Goal: Check status: Check status

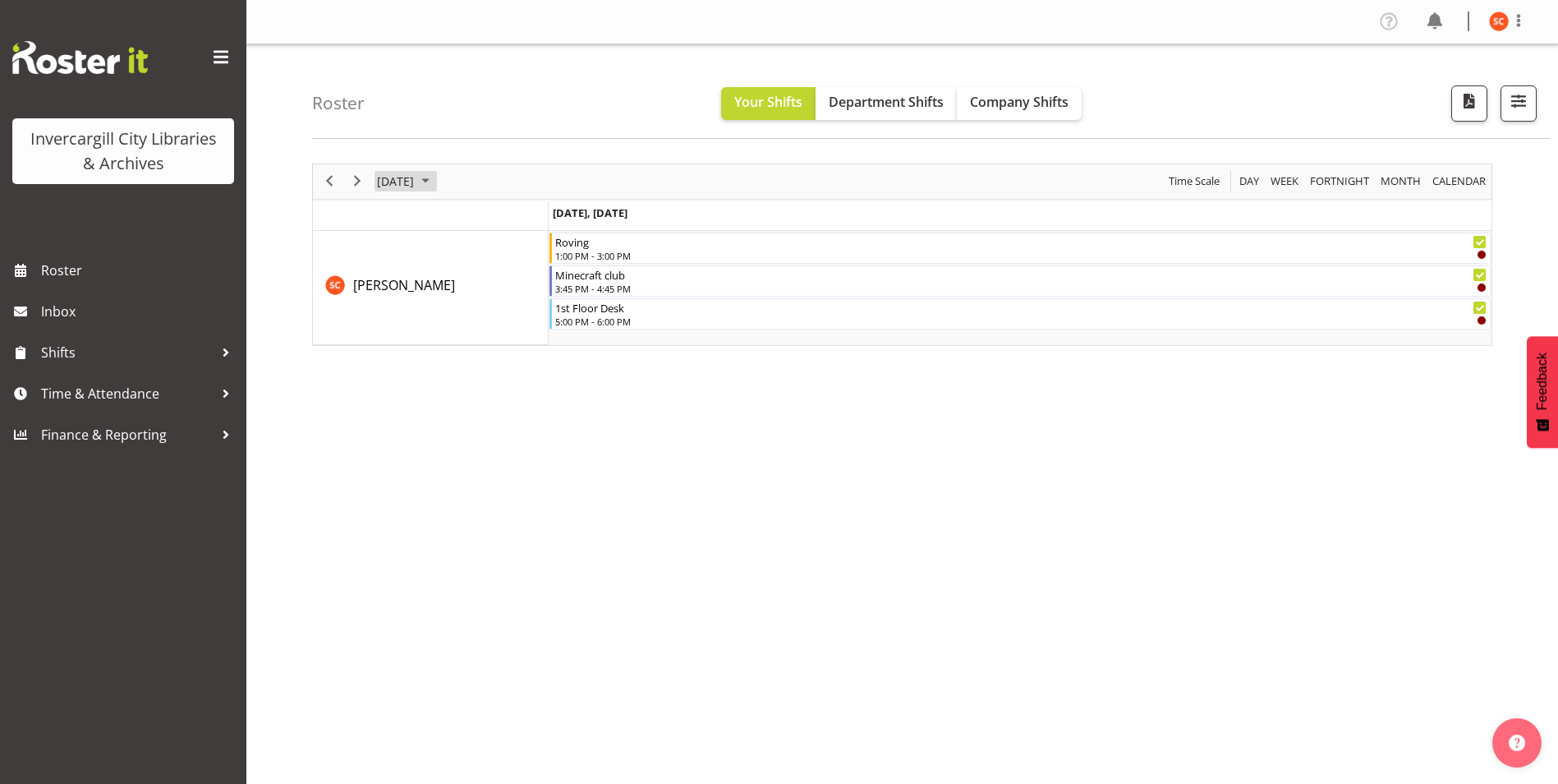
click at [436, 180] on span "September 2025" at bounding box center [426, 181] width 20 height 21
click at [537, 430] on button "[DATE]" at bounding box center [536, 425] width 56 height 23
click at [997, 107] on span "Company Shifts" at bounding box center [1019, 102] width 98 height 18
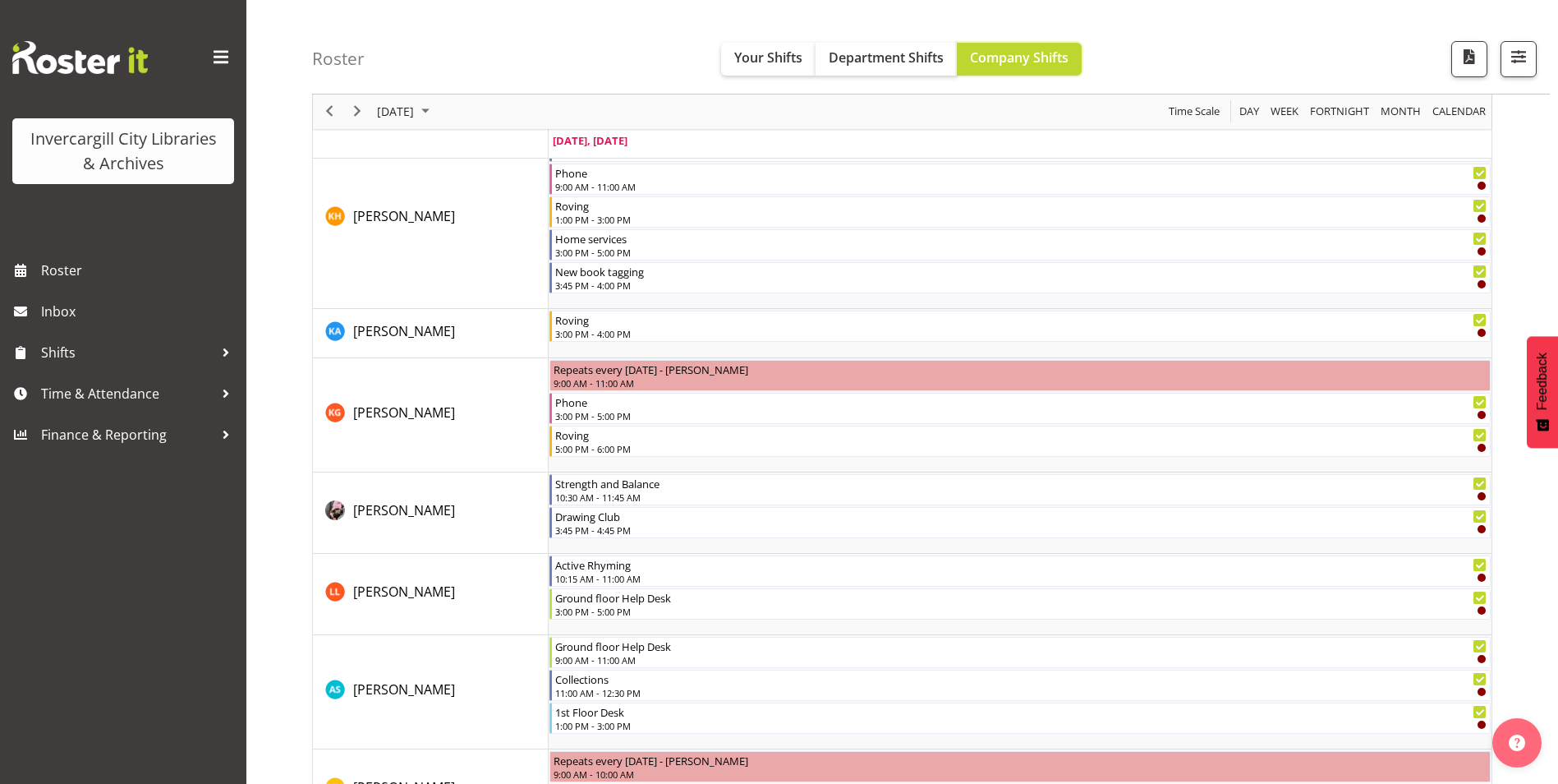
scroll to position [986, 0]
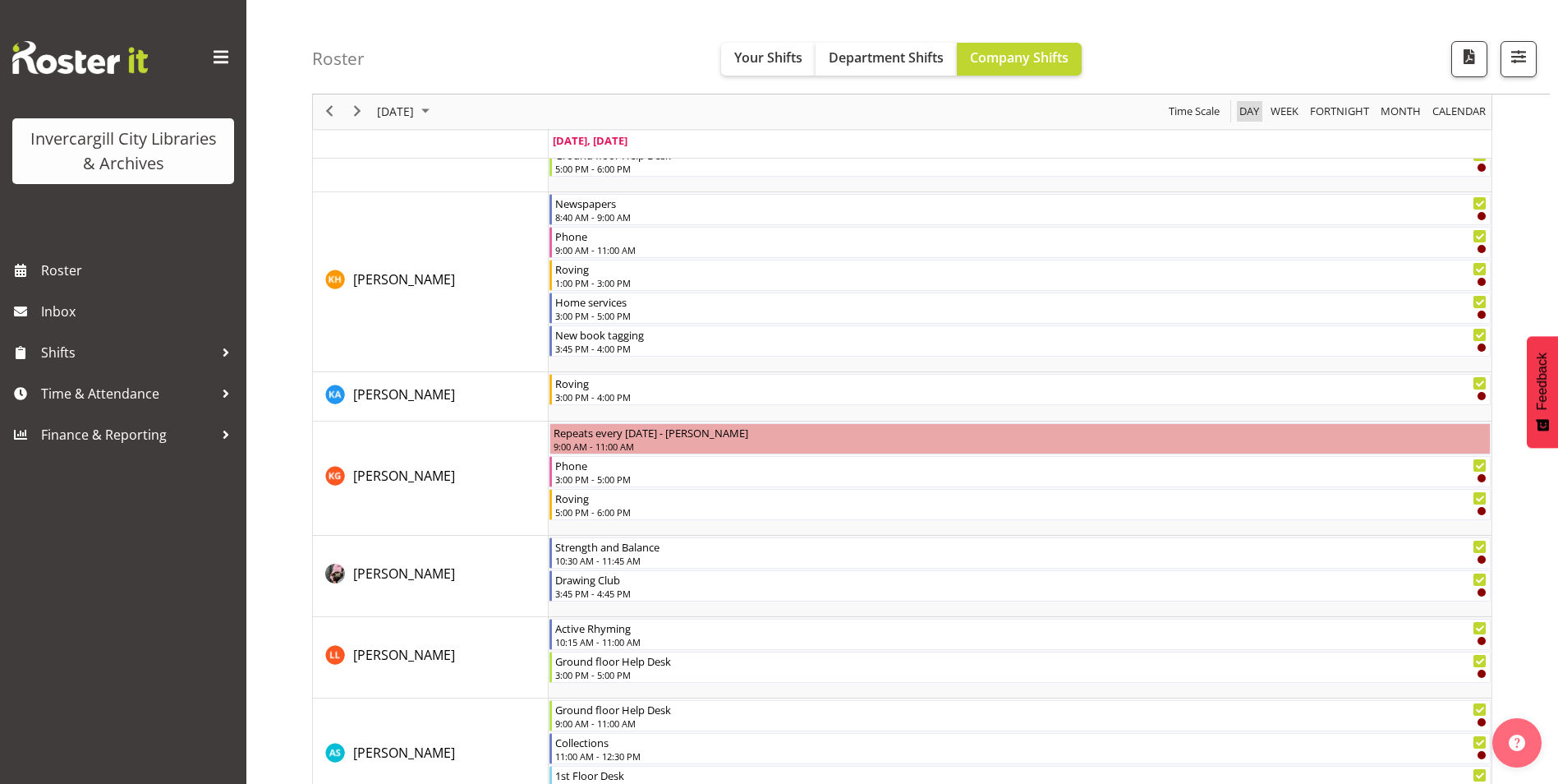
click at [1255, 106] on span "Day" at bounding box center [1250, 112] width 23 height 21
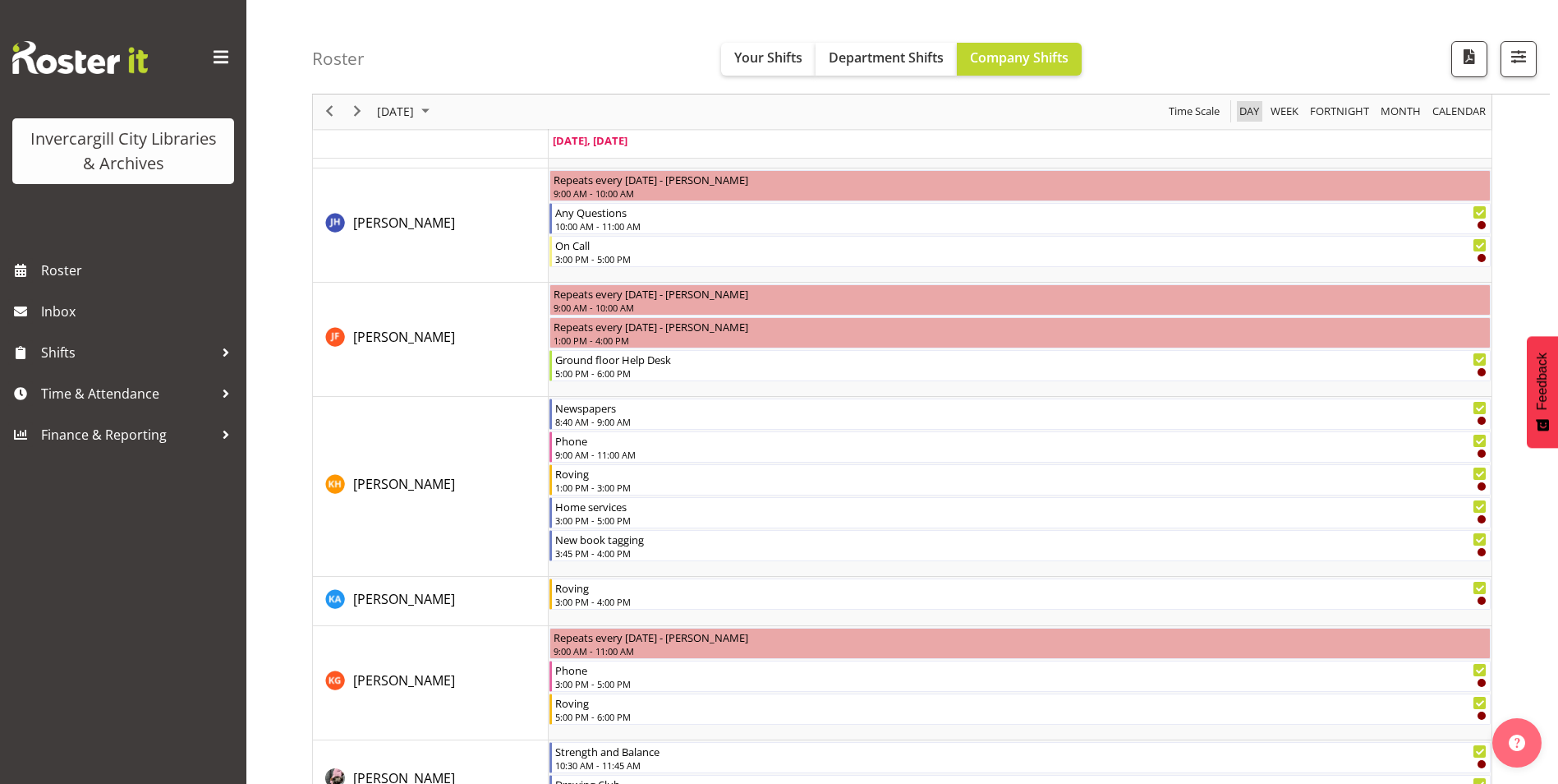
scroll to position [575, 0]
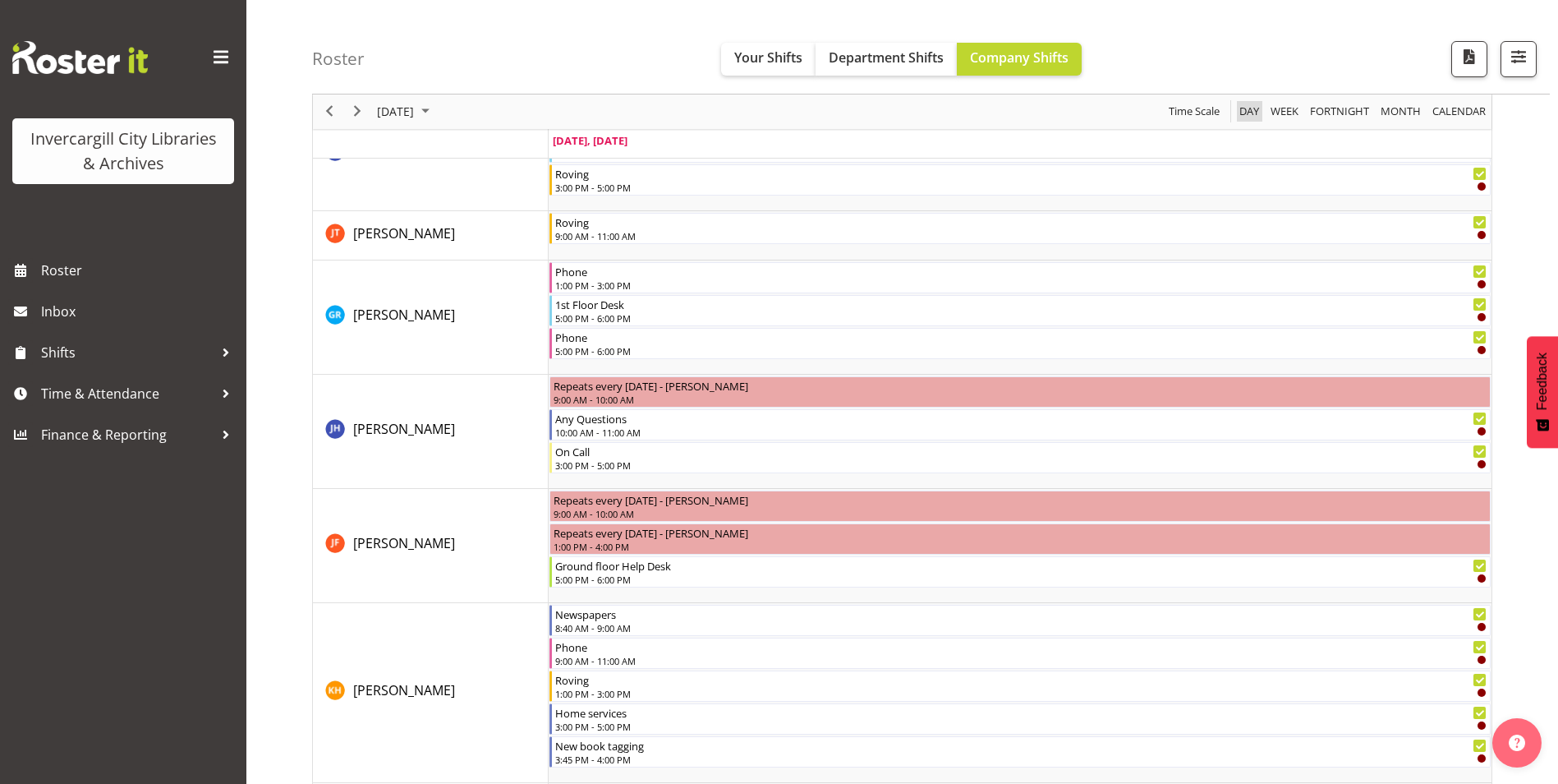
click at [1245, 118] on span "Day" at bounding box center [1250, 112] width 23 height 21
click at [1203, 118] on span "Time Scale" at bounding box center [1194, 112] width 54 height 21
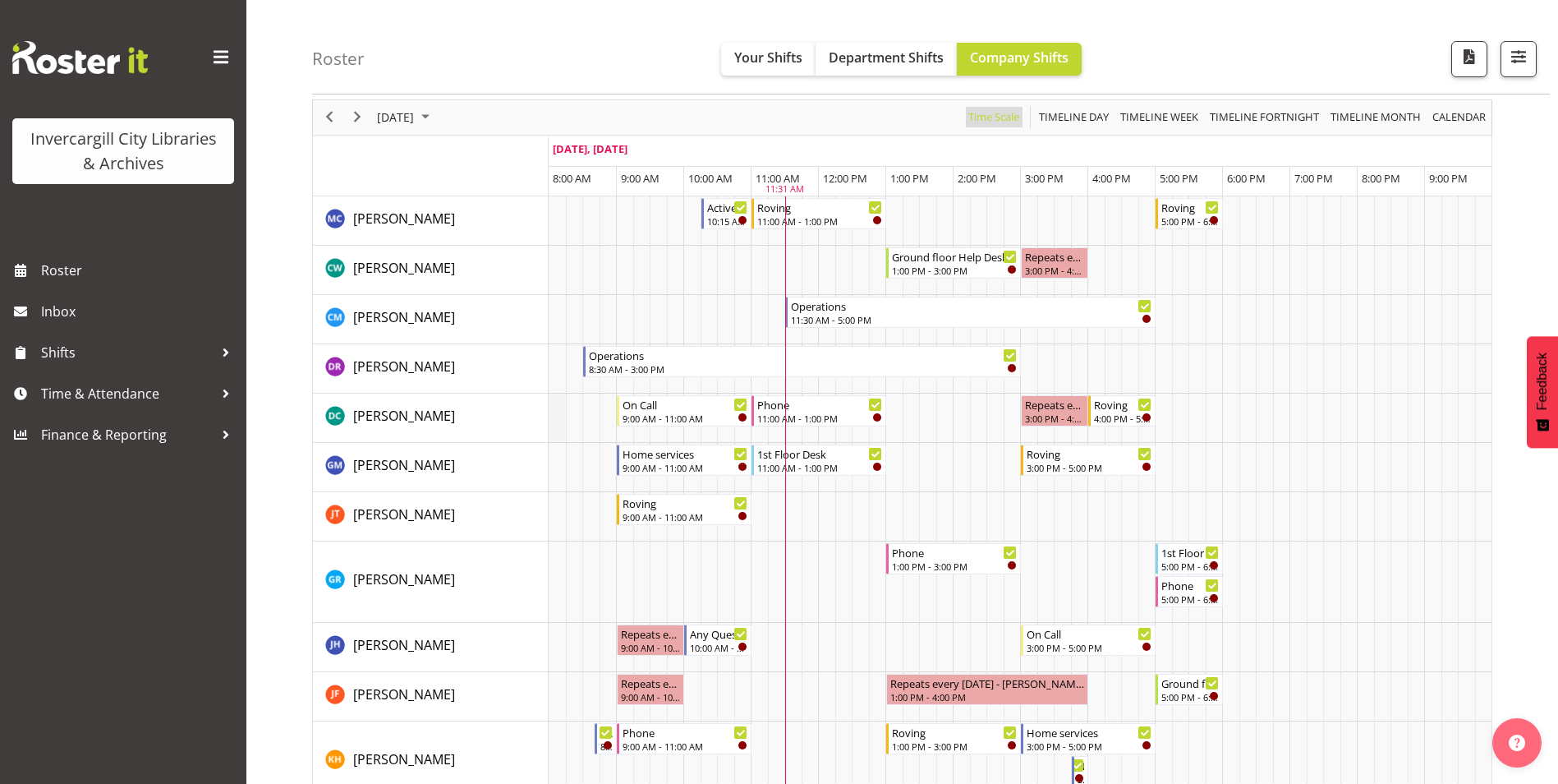
scroll to position [0, 0]
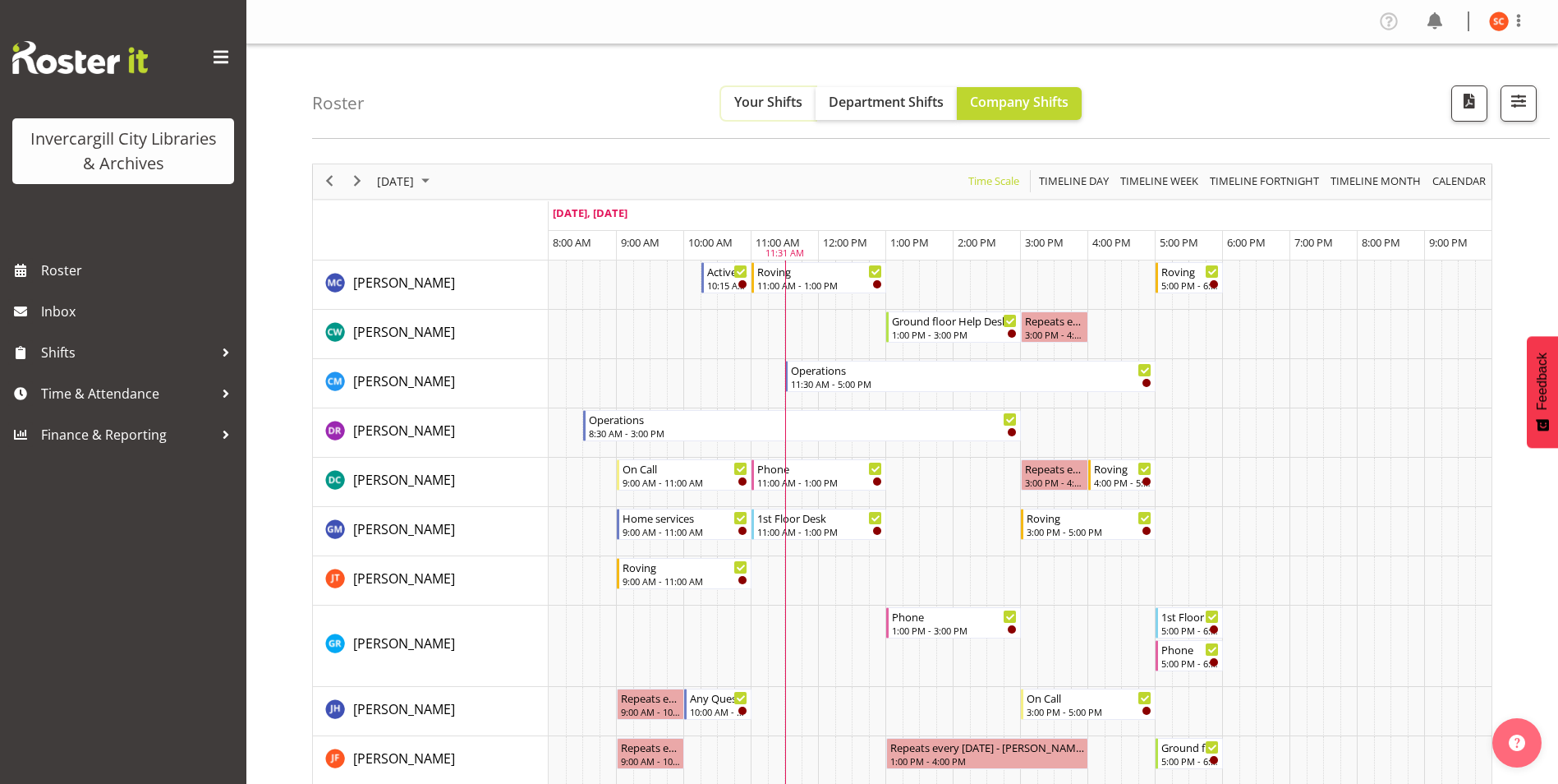
click at [776, 116] on button "Your Shifts" at bounding box center [768, 103] width 94 height 32
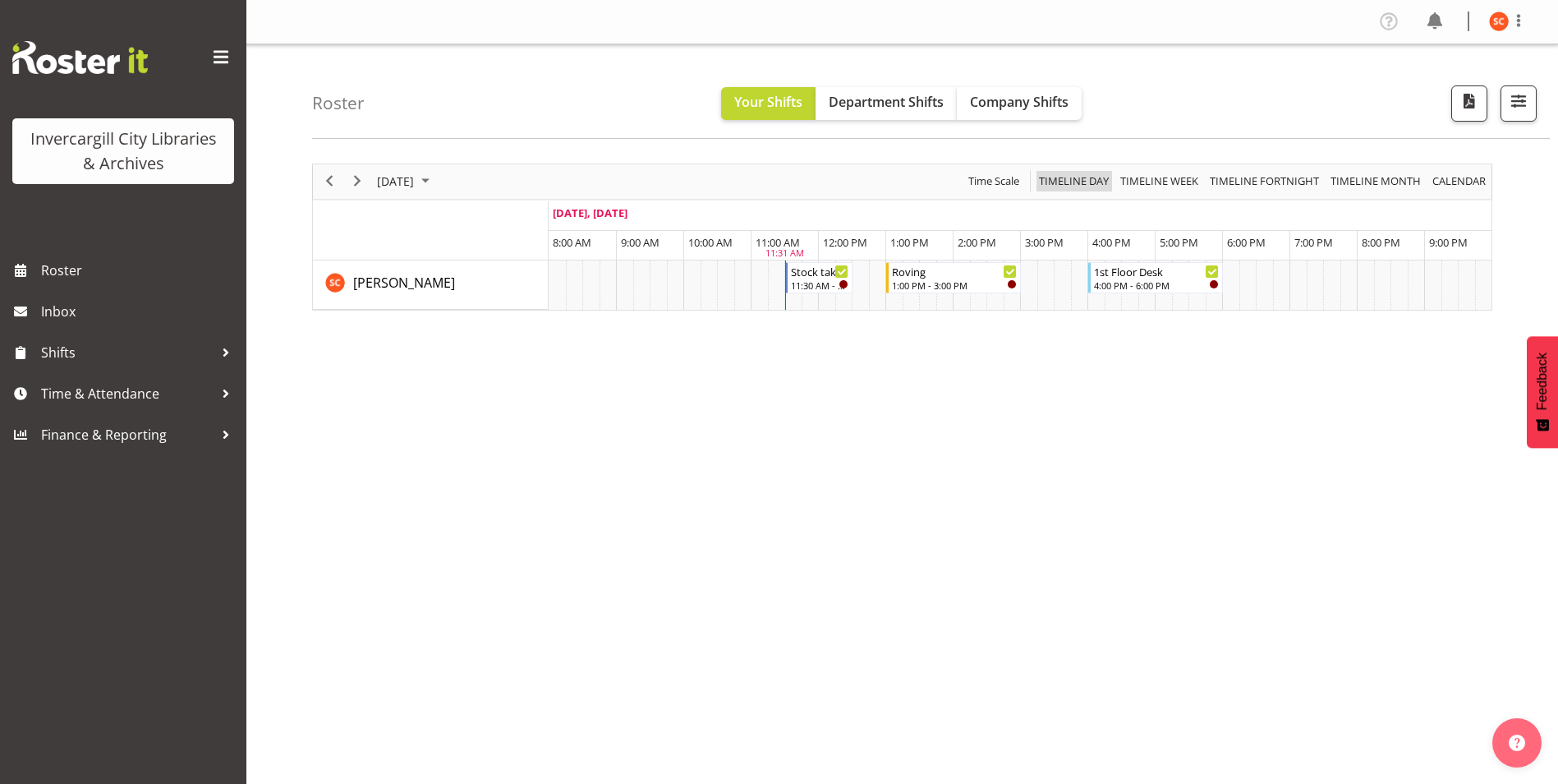
click at [1076, 184] on span "Timeline Day" at bounding box center [1074, 181] width 73 height 21
click at [1076, 184] on span "Timeline Day" at bounding box center [1074, 181] width 73 height 21
click at [1006, 185] on span "Time Scale" at bounding box center [994, 181] width 54 height 21
